Goal: Transaction & Acquisition: Subscribe to service/newsletter

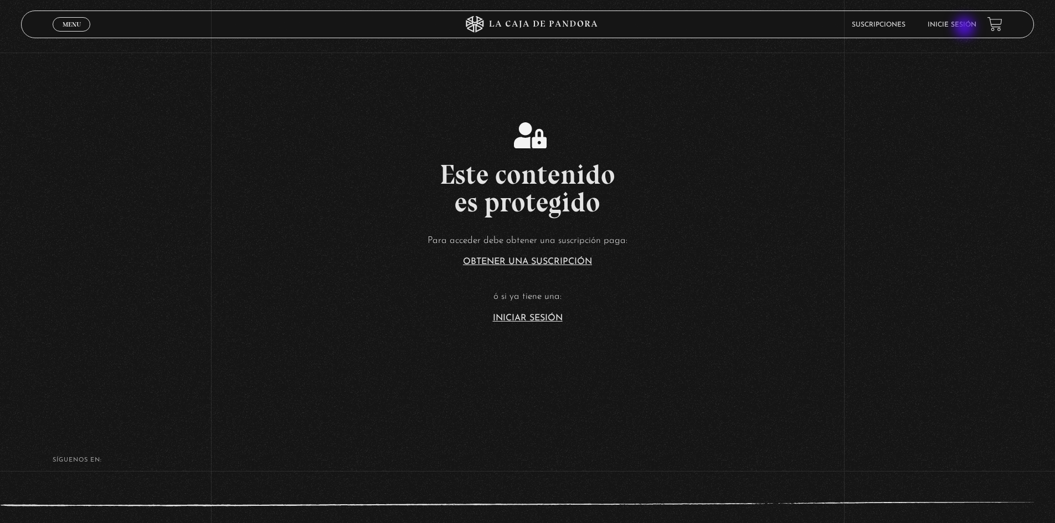
click at [966, 28] on link "Inicie sesión" at bounding box center [951, 25] width 49 height 7
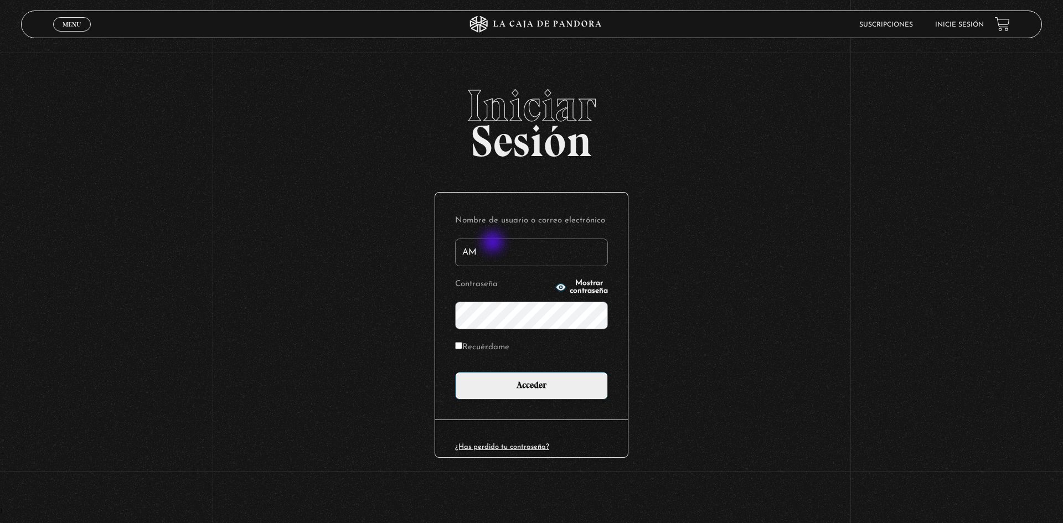
type input "A"
type input "amandacb_93hotmail.com"
click at [455, 372] on input "Acceder" at bounding box center [531, 386] width 153 height 28
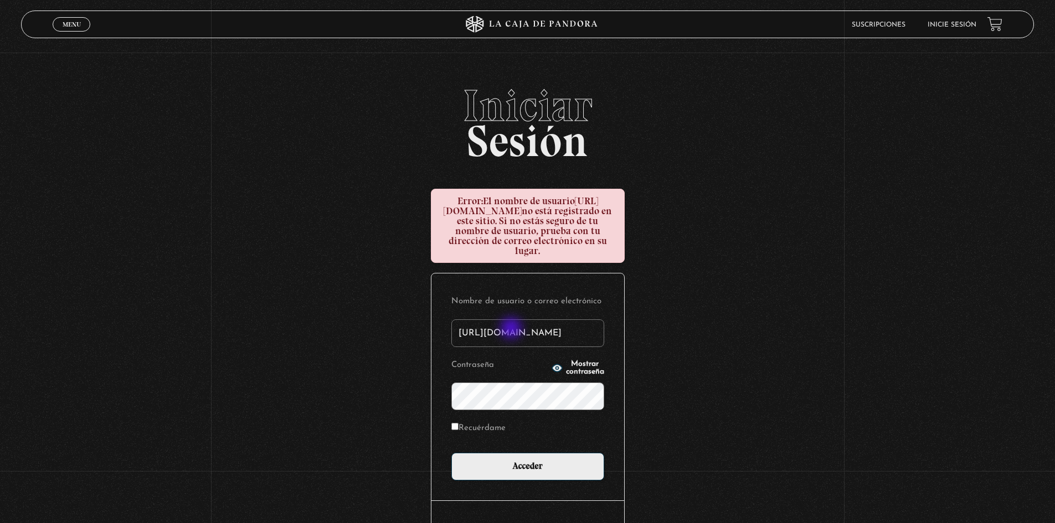
click at [512, 329] on input "amandacb_93hotmail.com" at bounding box center [527, 333] width 153 height 28
type input "amandacb_93@hotmail.com"
click at [451, 453] on input "Acceder" at bounding box center [527, 467] width 153 height 28
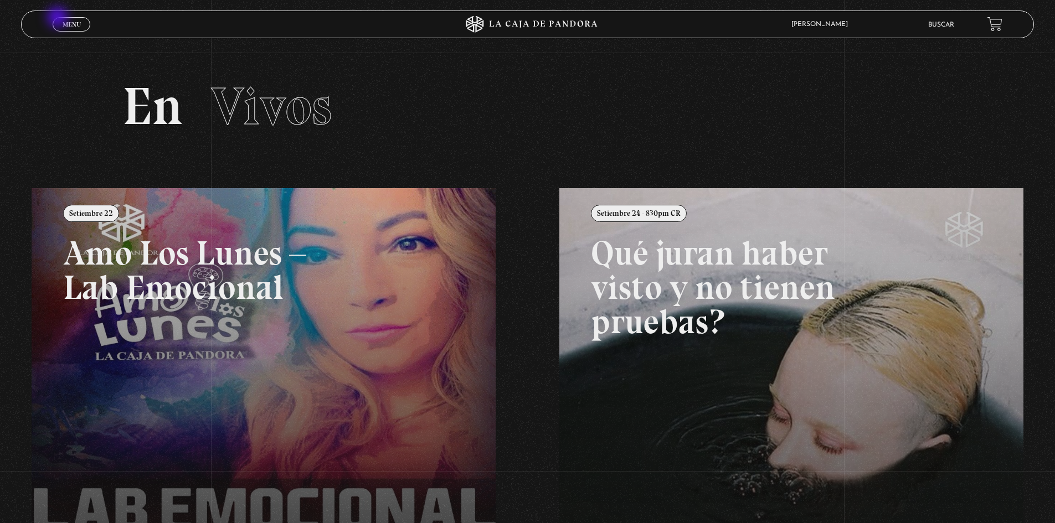
click at [59, 18] on link "Menu Cerrar" at bounding box center [72, 24] width 38 height 14
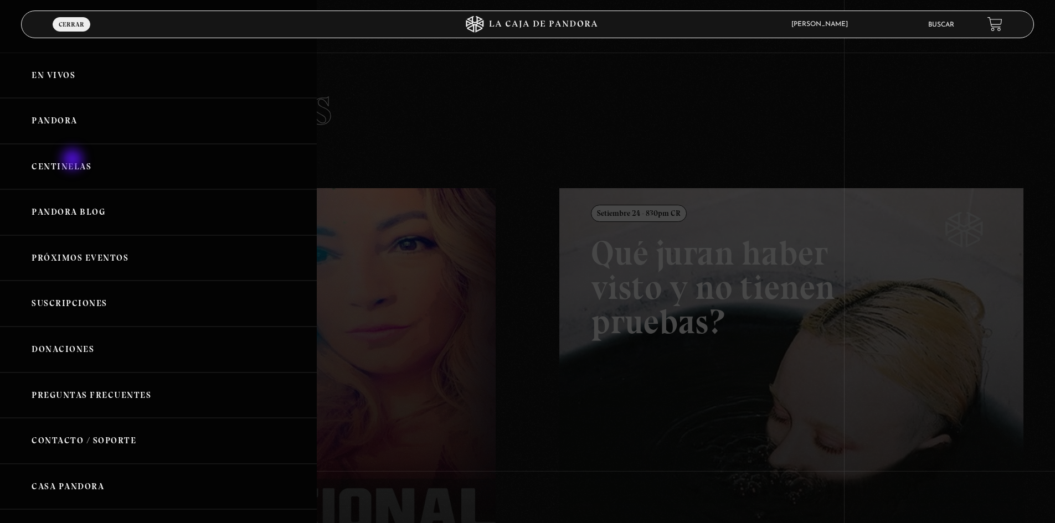
click at [74, 161] on link "Centinelas" at bounding box center [158, 167] width 317 height 46
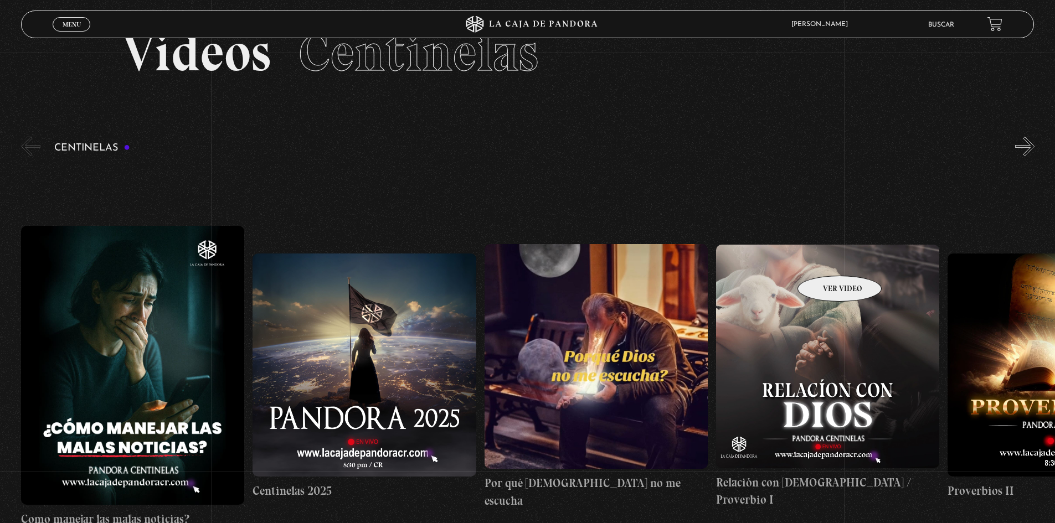
scroll to position [55, 0]
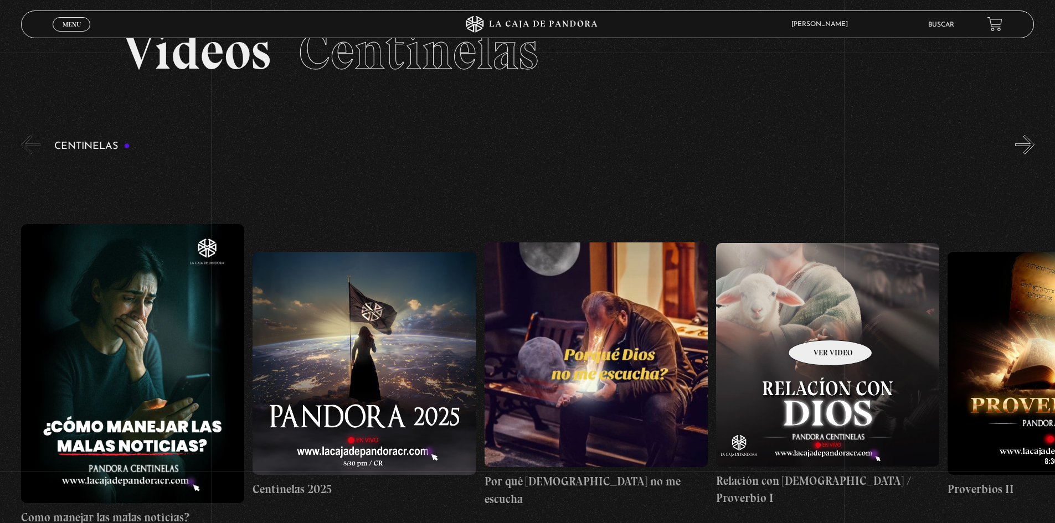
click at [816, 323] on figure at bounding box center [827, 354] width 223 height 223
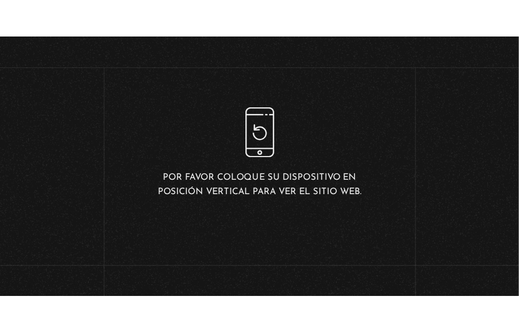
scroll to position [332, 0]
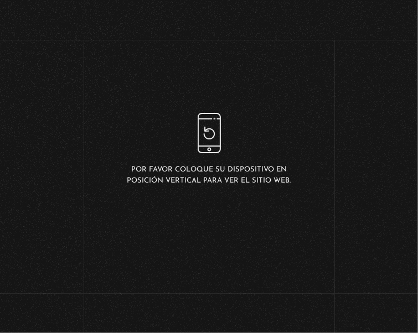
drag, startPoint x: 0, startPoint y: 137, endPoint x: -38, endPoint y: 145, distance: 38.6
click at [0, 145] on html "ingresar al sitio Ver Video Más Información Solicitar Por favor coloque su disp…" at bounding box center [209, 150] width 418 height 300
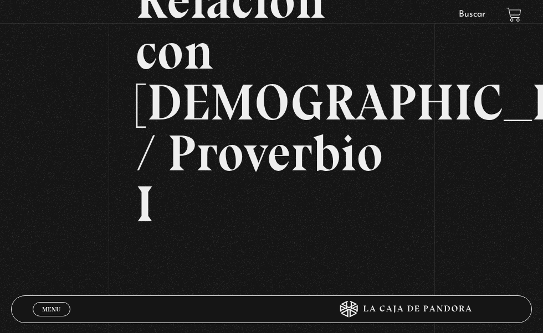
scroll to position [120, 0]
